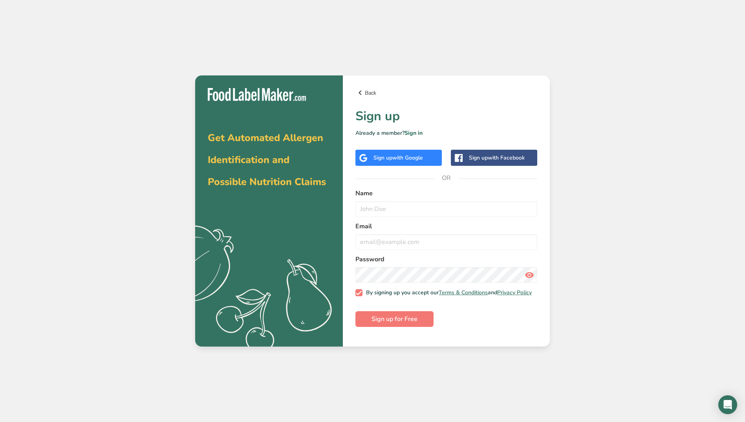
click at [366, 93] on link "Back" at bounding box center [446, 92] width 182 height 9
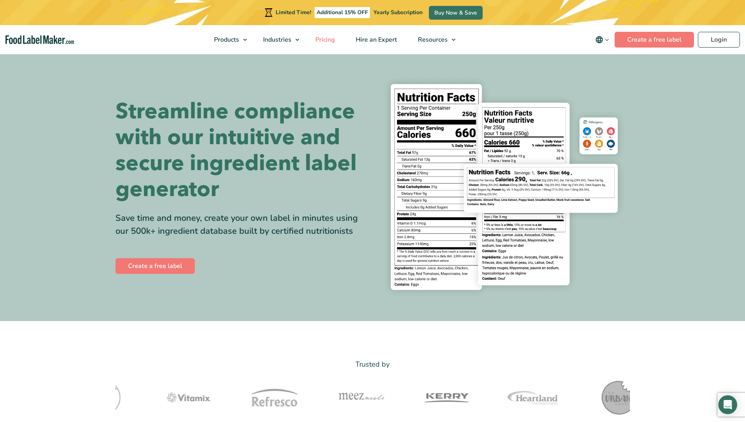
click at [325, 40] on span "Pricing" at bounding box center [324, 39] width 23 height 9
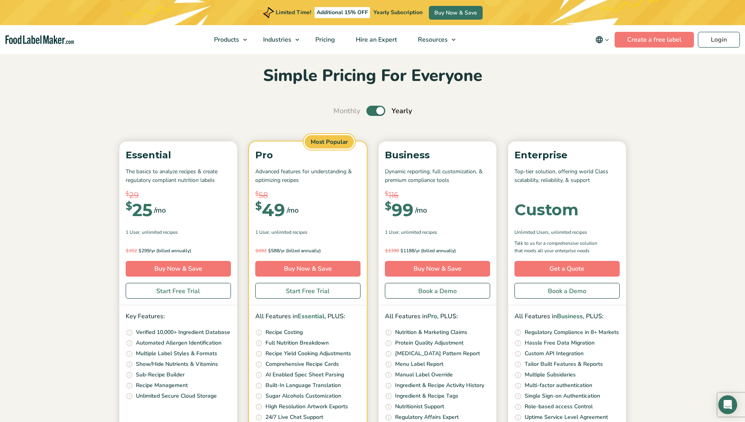
scroll to position [39, 0]
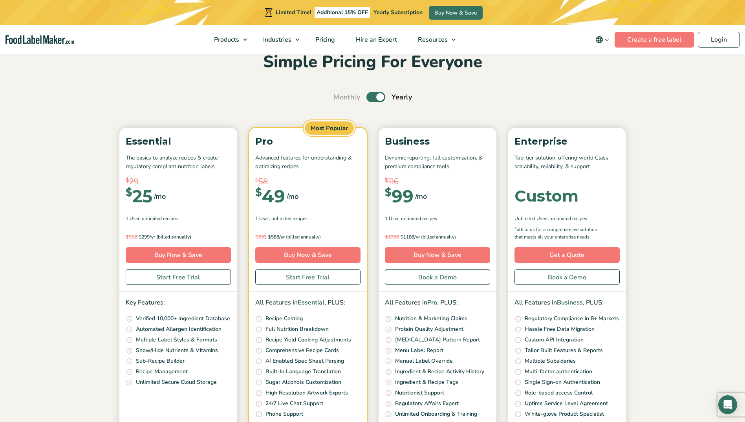
click at [378, 97] on label "Toggle" at bounding box center [375, 97] width 19 height 10
click at [340, 97] on input "Toggle" at bounding box center [337, 97] width 5 height 5
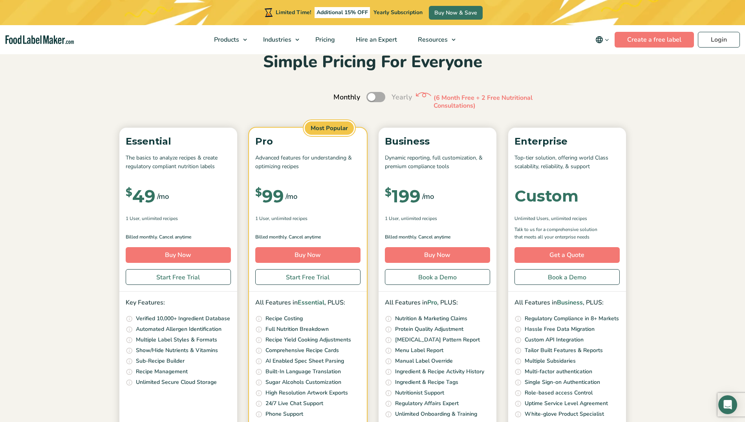
click at [381, 97] on label "Toggle" at bounding box center [375, 97] width 19 height 10
click at [340, 97] on input "Toggle" at bounding box center [337, 97] width 5 height 5
checkbox input "true"
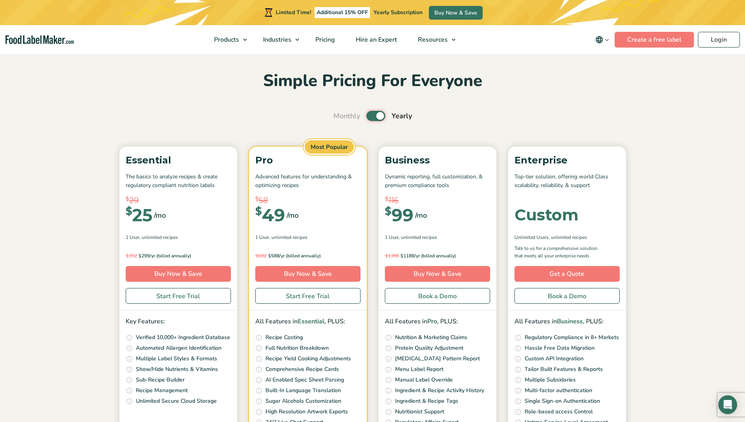
scroll to position [0, 0]
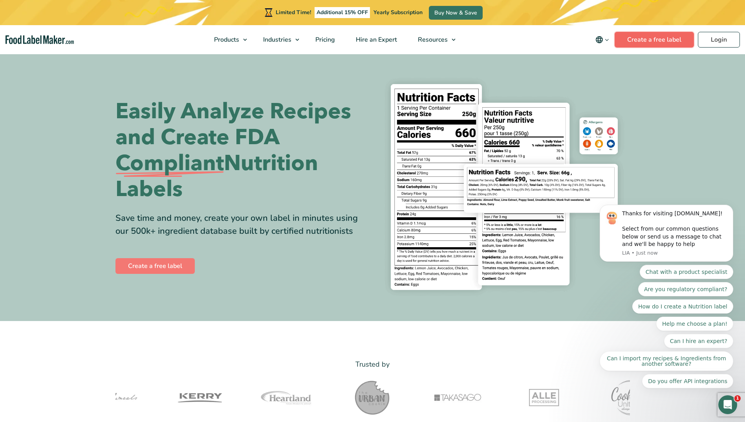
click at [662, 38] on link "Create a free label" at bounding box center [653, 40] width 79 height 16
